Goal: Book appointment/travel/reservation

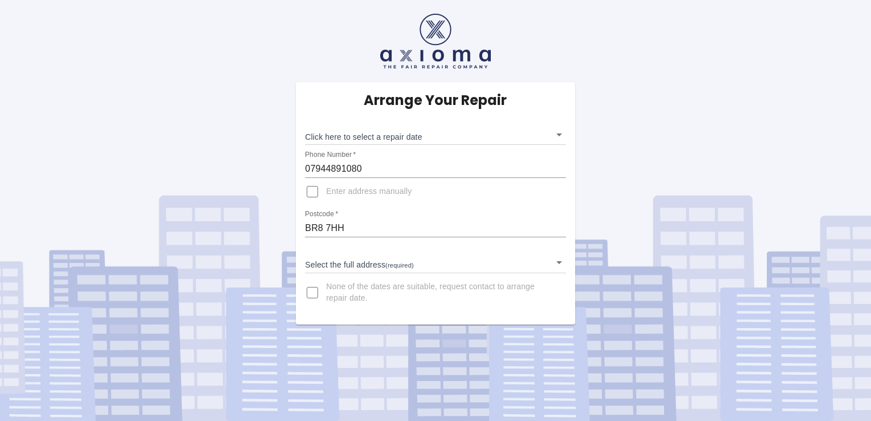
click at [562, 261] on body "Arrange Your Repair Click here to select a repair date ​ Phone Number   * 07944…" at bounding box center [435, 210] width 871 height 421
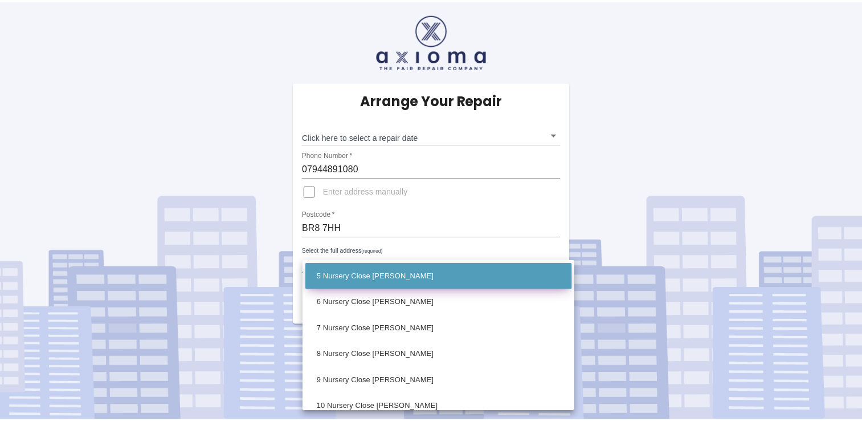
scroll to position [114, 0]
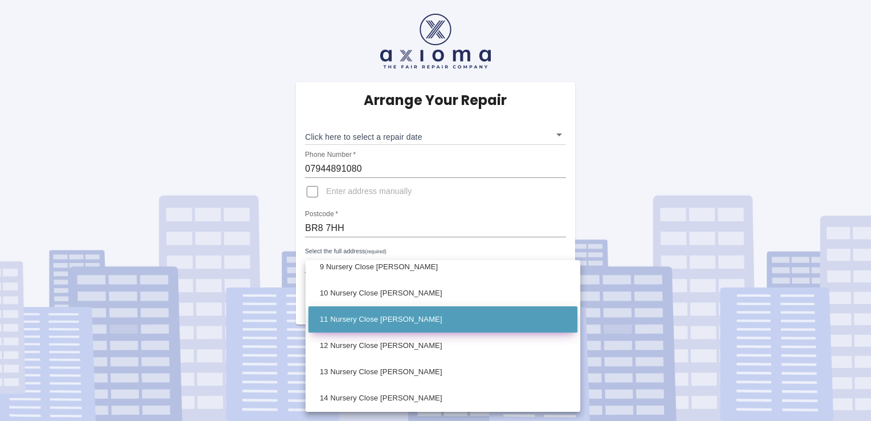
click at [408, 319] on li "11 Nursery Close [PERSON_NAME]" at bounding box center [442, 319] width 269 height 26
type input "11 Nursery Close [PERSON_NAME]"
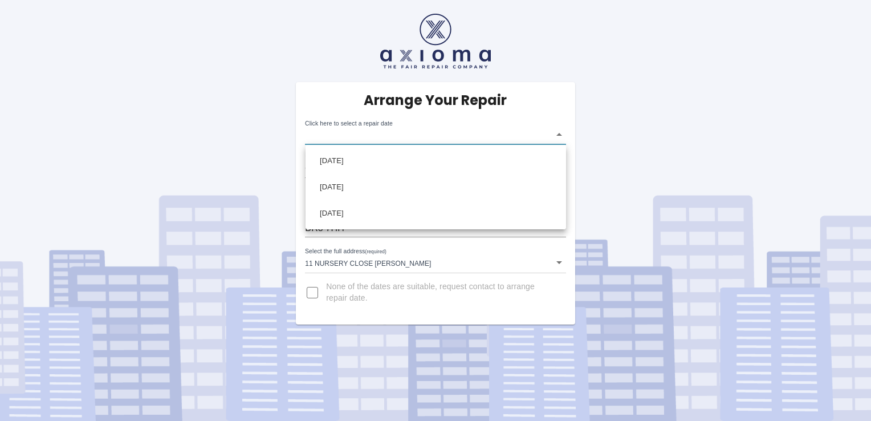
click at [560, 136] on body "Arrange Your Repair Click here to select a repair date ​ Phone Number   * 07944…" at bounding box center [435, 210] width 871 height 421
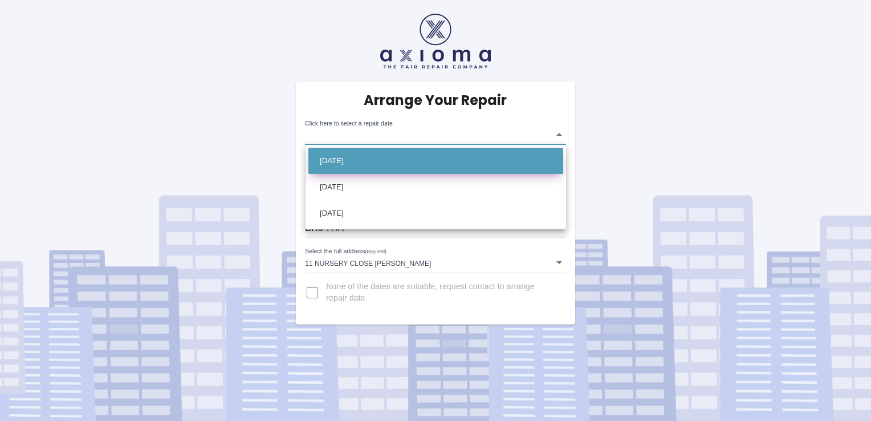
click at [363, 154] on li "[DATE]" at bounding box center [435, 161] width 255 height 26
type input "[DATE]T00:00:00.000Z"
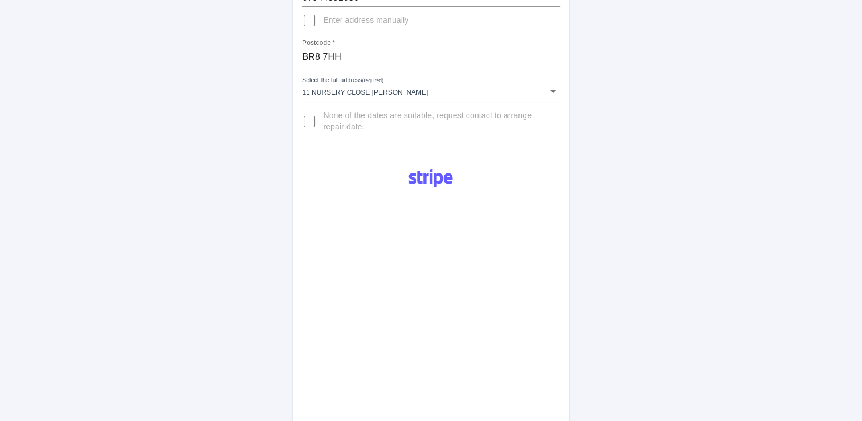
scroll to position [285, 0]
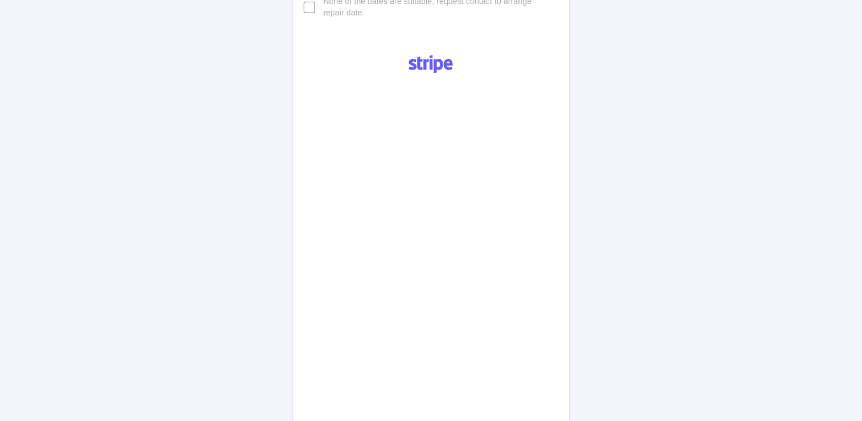
click at [560, 157] on div "Pay £38 Booking Fee" at bounding box center [431, 286] width 276 height 482
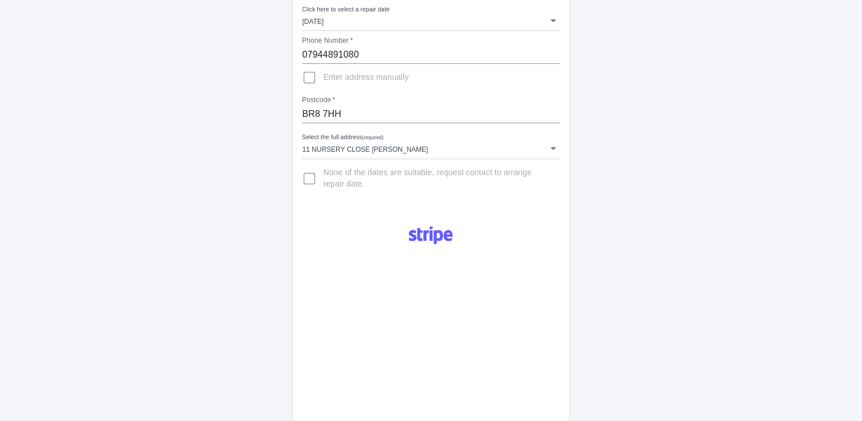
scroll to position [0, 0]
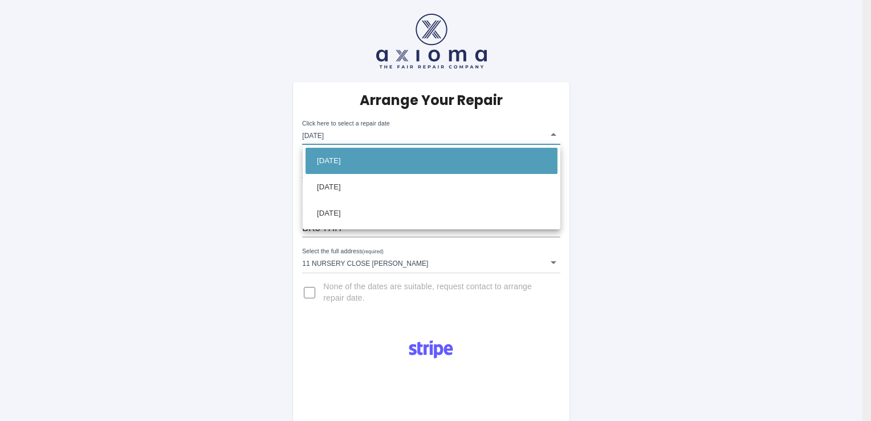
click at [590, 131] on div at bounding box center [435, 210] width 871 height 421
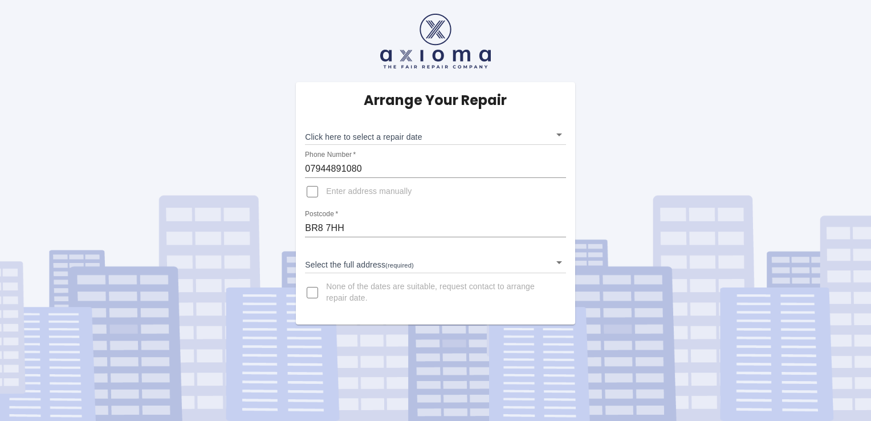
click at [311, 195] on input "Enter address manually" at bounding box center [312, 191] width 27 height 27
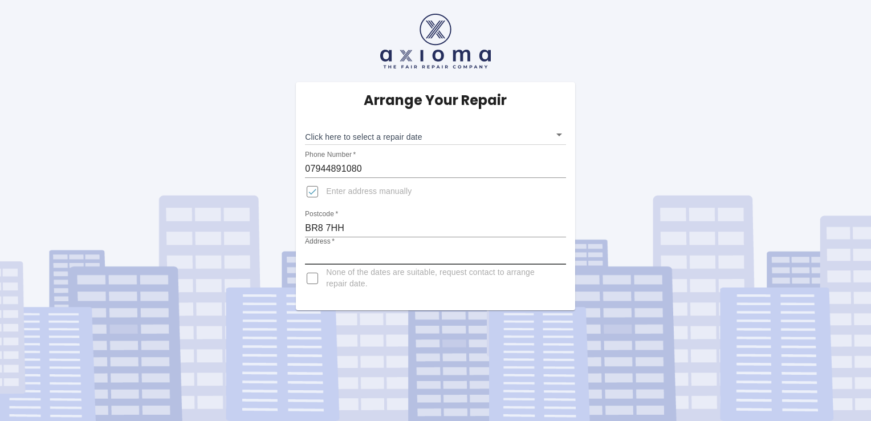
click at [422, 250] on input "Address   *" at bounding box center [435, 255] width 260 height 18
click at [315, 190] on input "Enter address manually" at bounding box center [312, 191] width 27 height 27
checkbox input "false"
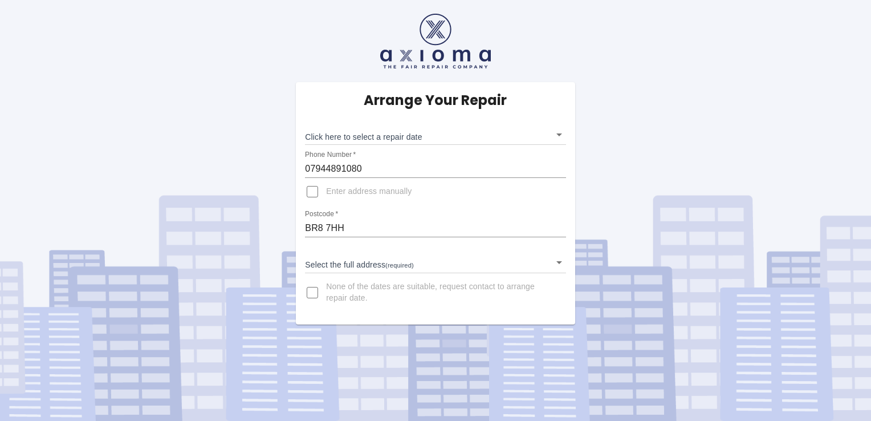
click at [555, 262] on body "Arrange Your Repair Click here to select a repair date ​ Phone Number   * 07944…" at bounding box center [435, 210] width 871 height 421
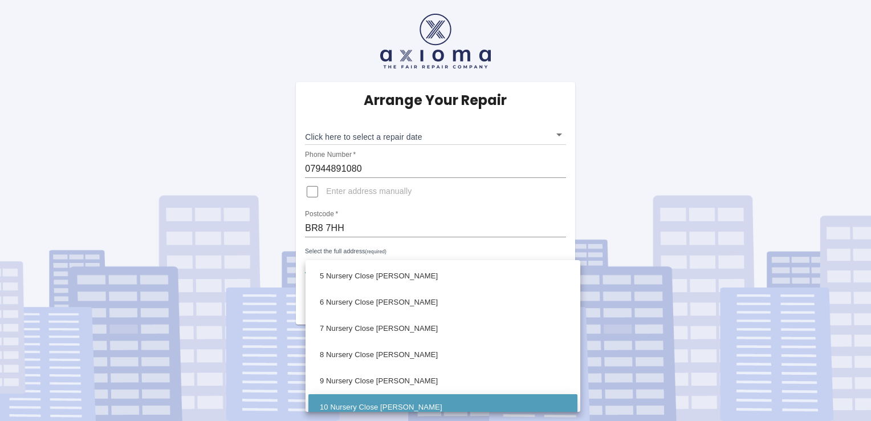
scroll to position [114, 0]
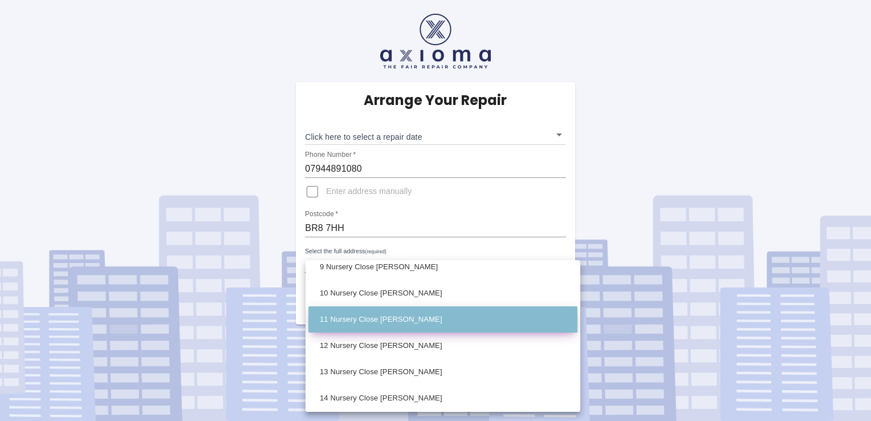
click at [450, 315] on li "11 Nursery Close [PERSON_NAME]" at bounding box center [442, 319] width 269 height 26
type input "11 Nursery Close [PERSON_NAME]"
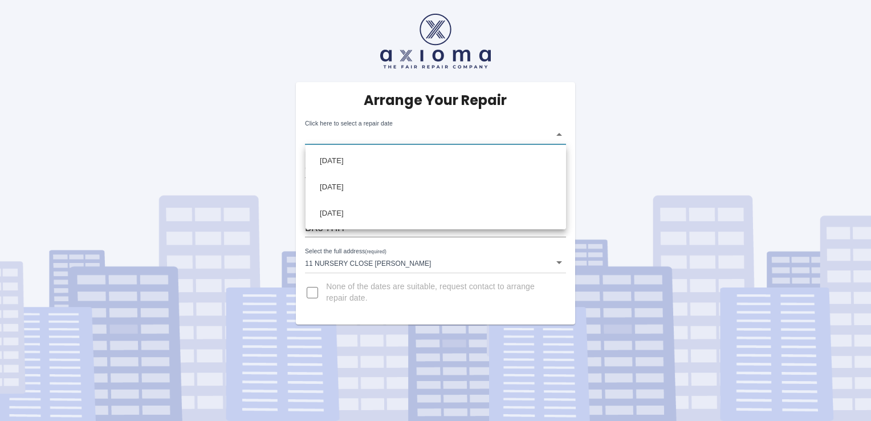
click at [562, 129] on body "Arrange Your Repair Click here to select a repair date ​ Phone Number   * 07944…" at bounding box center [435, 210] width 871 height 421
click at [559, 137] on div at bounding box center [435, 210] width 871 height 421
click at [559, 137] on body "Arrange Your Repair Click here to select a repair date ​ Phone Number   * 07944…" at bounding box center [435, 210] width 871 height 421
click at [641, 138] on div at bounding box center [435, 210] width 871 height 421
